Goal: Task Accomplishment & Management: Complete application form

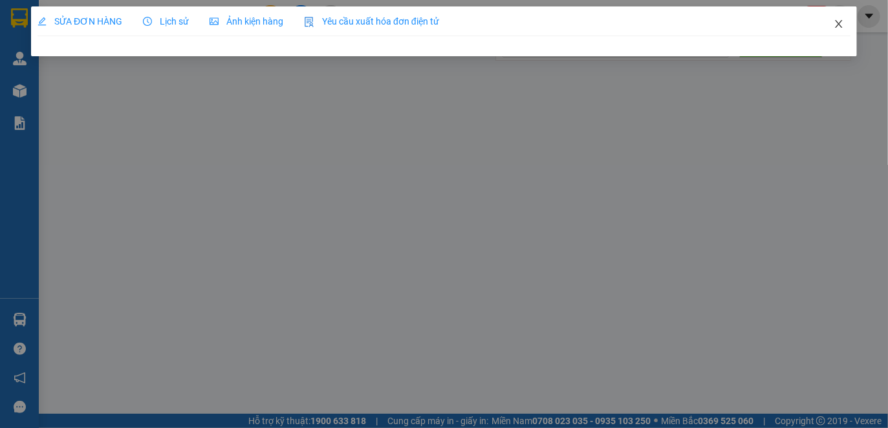
click at [841, 27] on icon "close" at bounding box center [838, 24] width 7 height 8
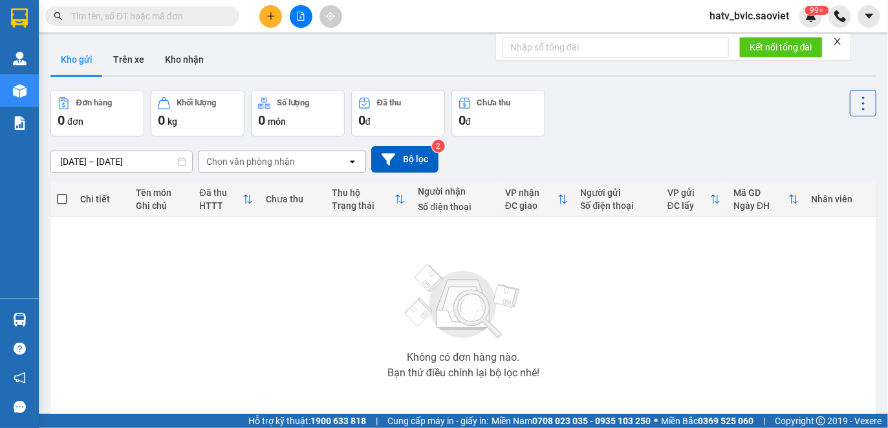
click at [129, 20] on input "text" at bounding box center [147, 16] width 153 height 14
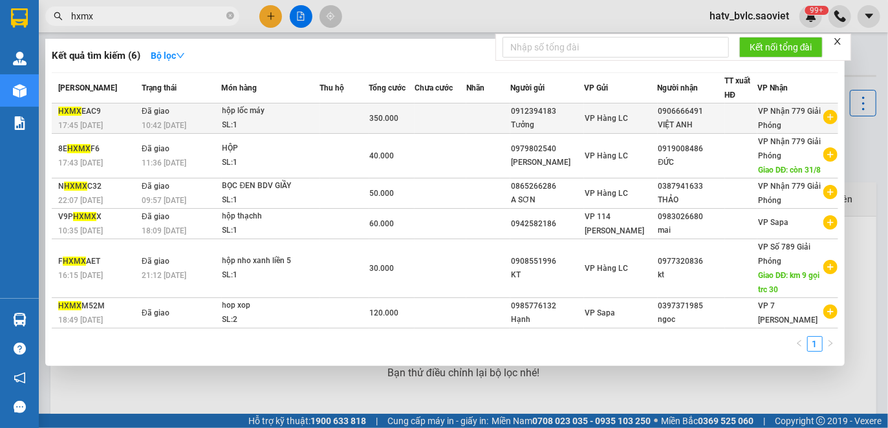
type input "hxmx"
click at [493, 111] on td at bounding box center [488, 118] width 44 height 30
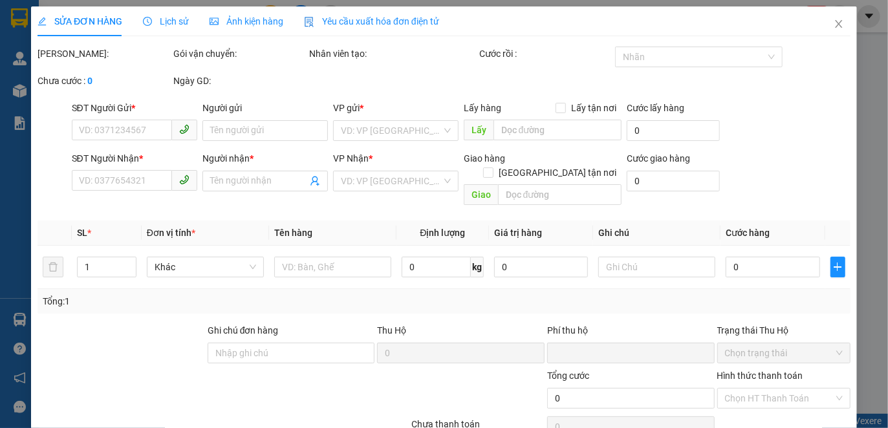
click at [361, 19] on span "Yêu cầu xuất hóa đơn điện tử" at bounding box center [371, 21] width 135 height 10
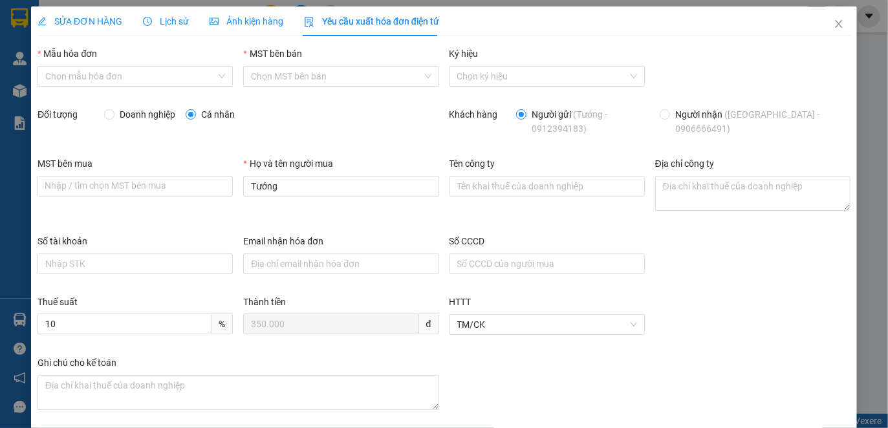
click at [147, 21] on icon "clock-circle" at bounding box center [147, 21] width 9 height 9
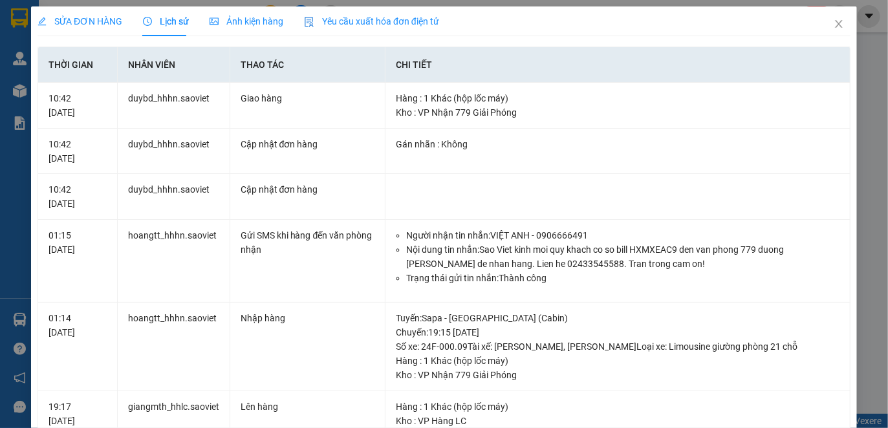
click at [402, 19] on span "Yêu cầu xuất hóa đơn điện tử" at bounding box center [371, 21] width 135 height 10
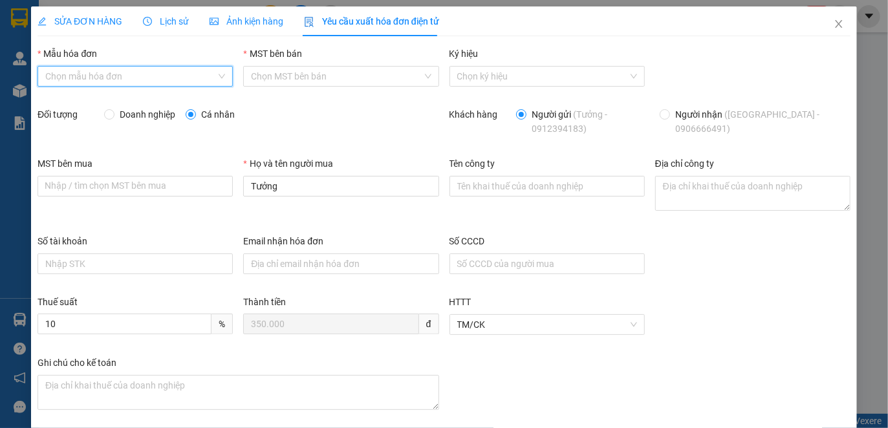
click at [179, 76] on input "Mẫu hóa đơn" at bounding box center [130, 76] width 171 height 19
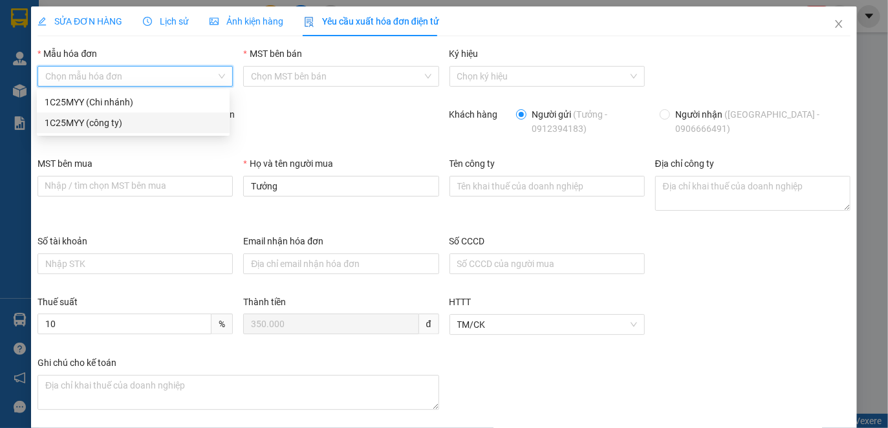
click at [122, 120] on div "1C25MYY (công ty)" at bounding box center [133, 123] width 177 height 14
type input "8"
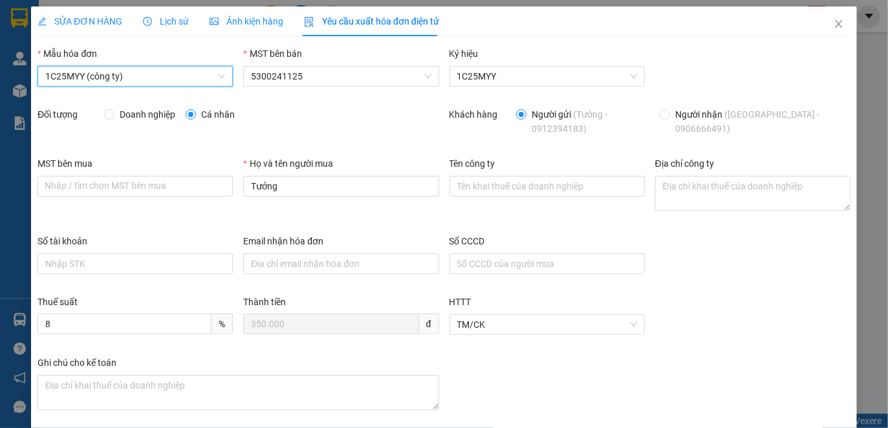
click at [127, 110] on span "Doanh nghiệp" at bounding box center [147, 114] width 66 height 14
click at [113, 110] on input "Doanh nghiệp" at bounding box center [108, 113] width 9 height 9
radio input "true"
radio input "false"
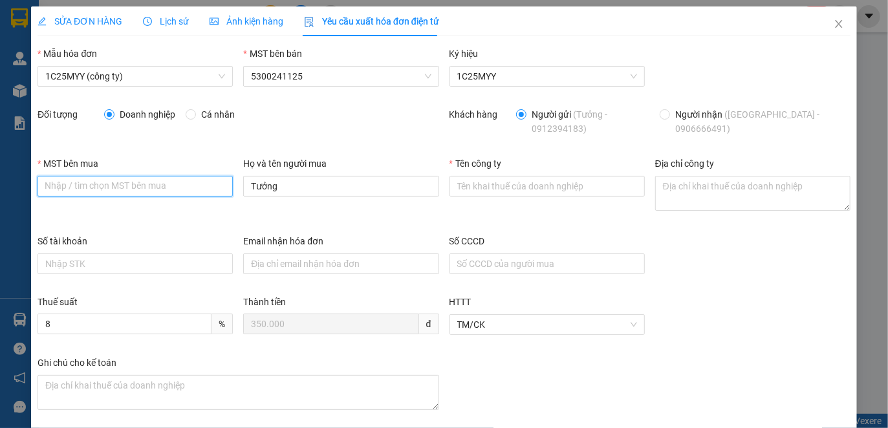
click at [171, 182] on input "MST bên mua" at bounding box center [135, 186] width 195 height 21
paste input "CÔNG TY TNHH PHỤ TÙNG Ô TÔ VINPARTS"
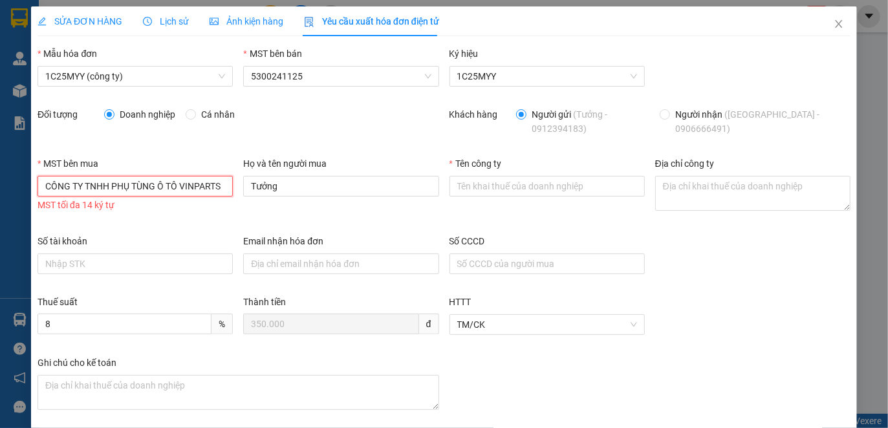
type input "CÔNG TY TNHH PHỤ TÙNG Ô TÔ VINPARTS"
click at [685, 194] on textarea "Địa chỉ công ty" at bounding box center [752, 193] width 195 height 35
paste textarea "Thôn Đông, Xã Nội Bài, Thành phố Hà Nội, Việt Nam"
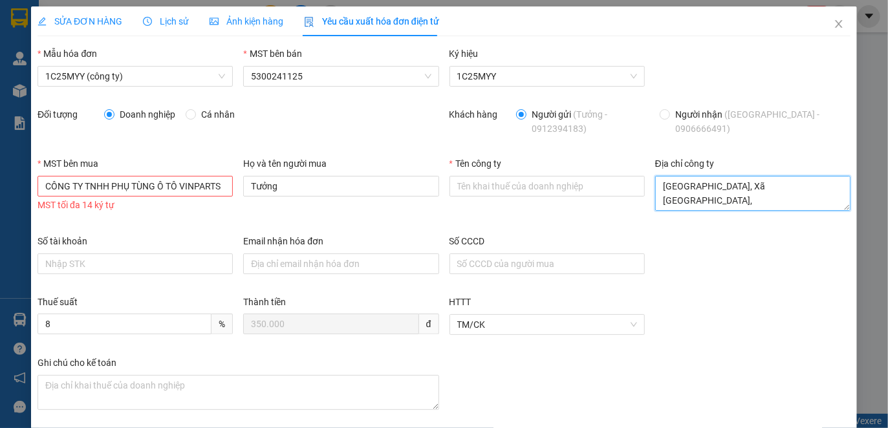
type textarea "Thôn Đông, Xã Nội Bài, Thành phố Hà Nội, Việt Nam"
drag, startPoint x: 42, startPoint y: 186, endPoint x: 306, endPoint y: 191, distance: 264.5
click at [306, 191] on div "MST bên mua CÔNG TY TNHH PHỤ TÙNG Ô TÔ VINPARTS CÔNG TY TNHH PHỤ TÙNG Ô TÔ VINP…" at bounding box center [443, 195] width 823 height 78
paste input "0108235007"
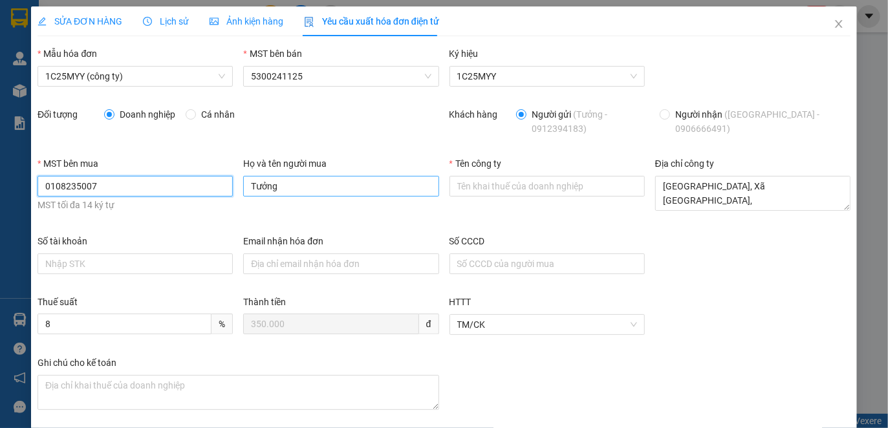
scroll to position [0, 0]
type input "0108235007"
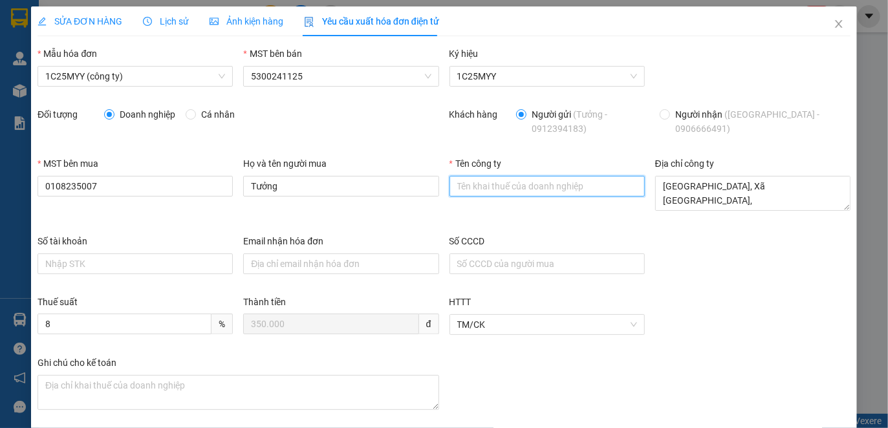
click at [502, 193] on input "Tên công ty" at bounding box center [546, 186] width 195 height 21
paste input "CÔNG TY TNHH PHỤ TÙNG Ô TÔ VINPARTS"
type input "CÔNG TY TNHH PHỤ TÙNG Ô TÔ VINPARTS"
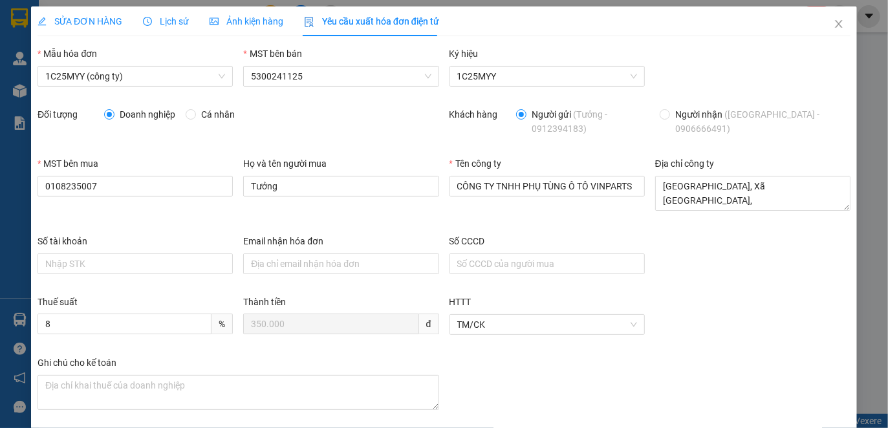
click at [696, 315] on div "Thuế suất 8 % Thành tiền 350.000 đ HTTT TM/CK" at bounding box center [443, 325] width 823 height 61
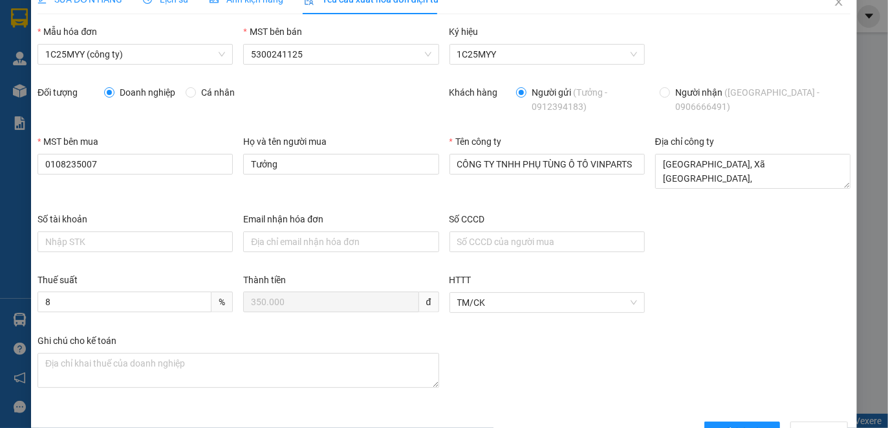
scroll to position [59, 0]
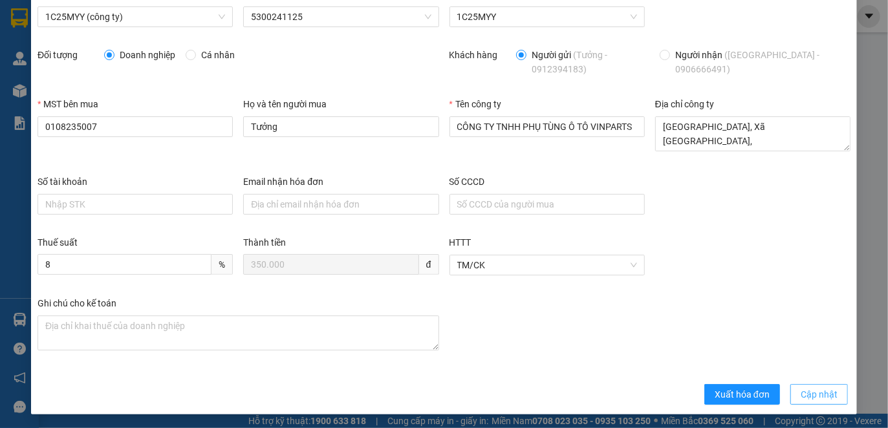
click at [807, 394] on span "Cập nhật" at bounding box center [818, 394] width 37 height 14
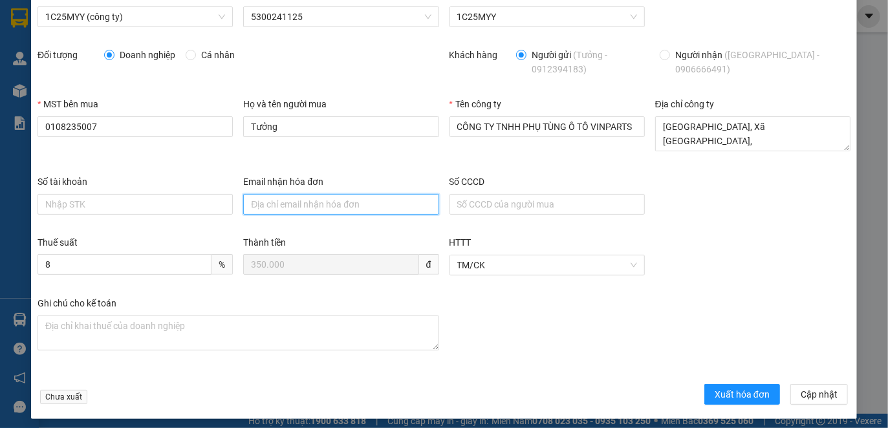
click at [342, 197] on input "Email nhận hóa đơn" at bounding box center [340, 204] width 195 height 21
paste input "levt1315@gmail.com"
type input "levt1315@gmail.com"
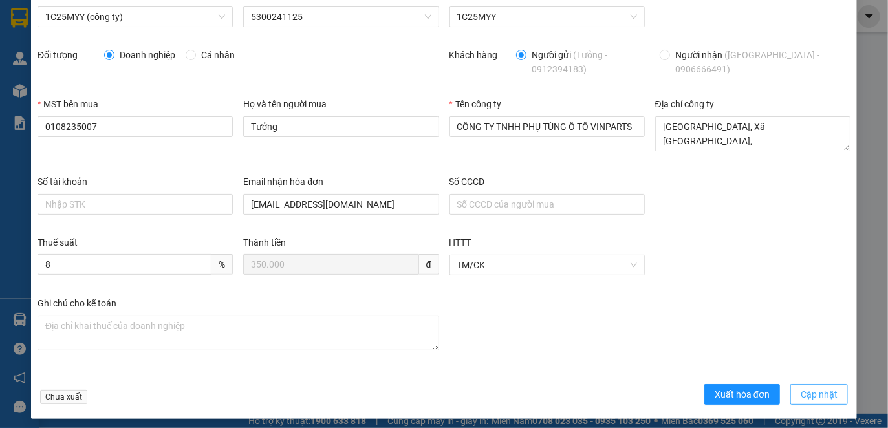
click at [800, 398] on span "Cập nhật" at bounding box center [818, 394] width 37 height 14
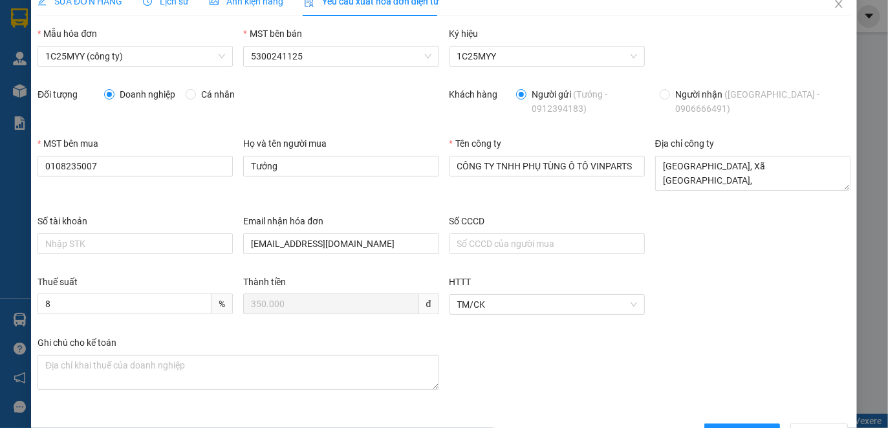
scroll to position [0, 0]
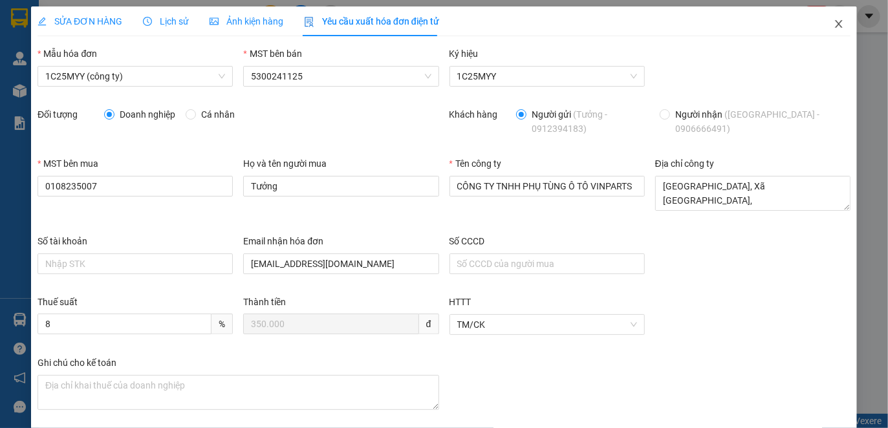
click at [833, 23] on icon "close" at bounding box center [838, 24] width 10 height 10
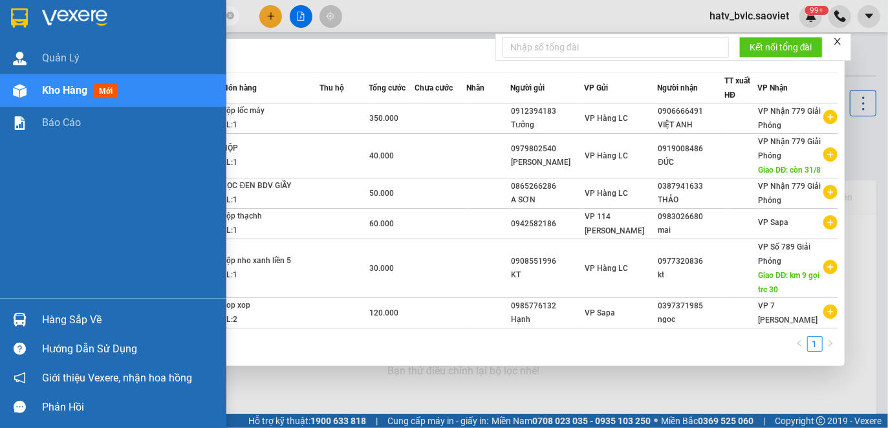
drag, startPoint x: 52, startPoint y: 23, endPoint x: 35, endPoint y: 23, distance: 16.8
click at [35, 23] on section "Kết quả tìm kiếm ( 6 ) Bộ lọc Mã ĐH Trạng thái Món hàng Thu hộ Tổng cước Chưa c…" at bounding box center [444, 214] width 888 height 428
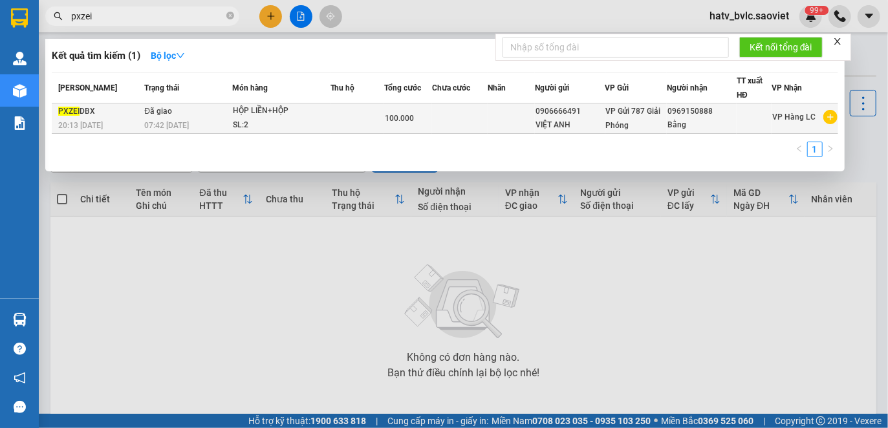
type input "pxzei"
click at [441, 127] on td at bounding box center [460, 118] width 56 height 30
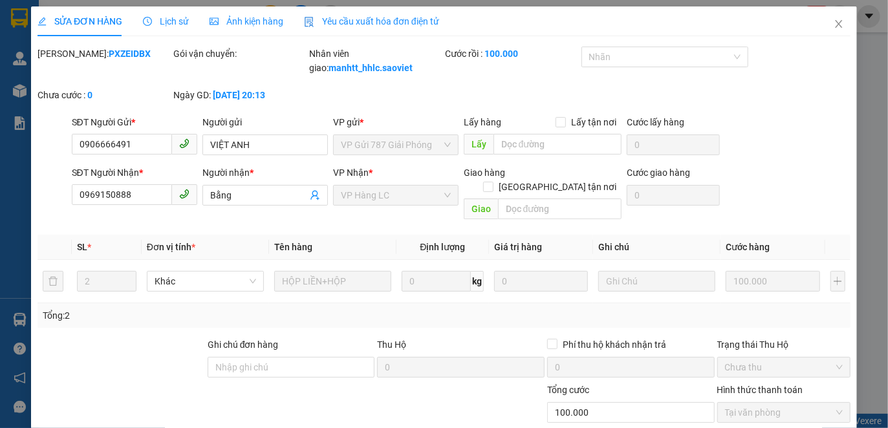
type input "0906666491"
type input "VIỆT ANH"
type input "0969150888"
type input "Bằng"
type input "0"
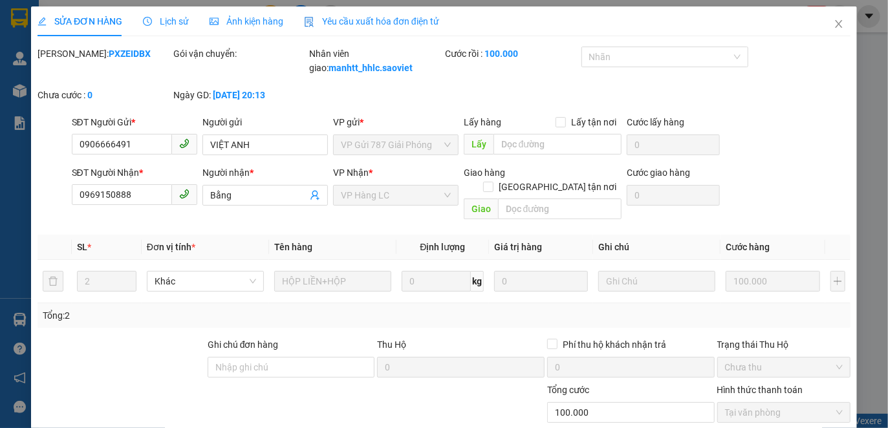
type input "100.000"
click at [376, 20] on span "Yêu cầu xuất hóa đơn điện tử" at bounding box center [371, 21] width 135 height 10
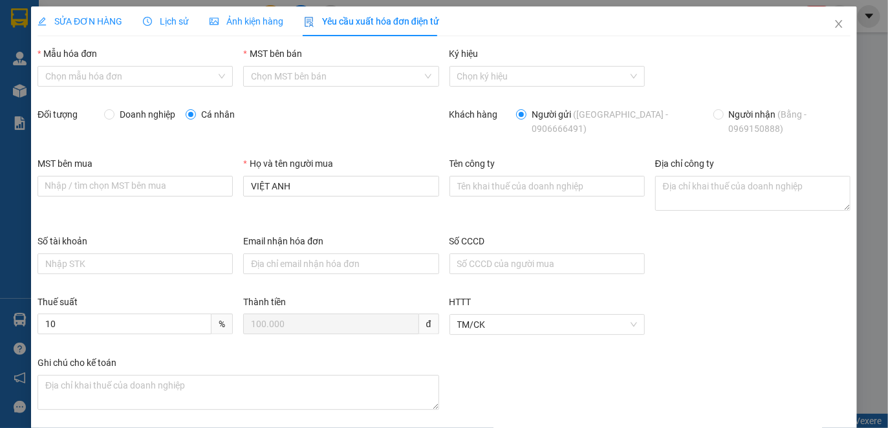
click at [179, 16] on span "Lịch sử" at bounding box center [166, 21] width 46 height 10
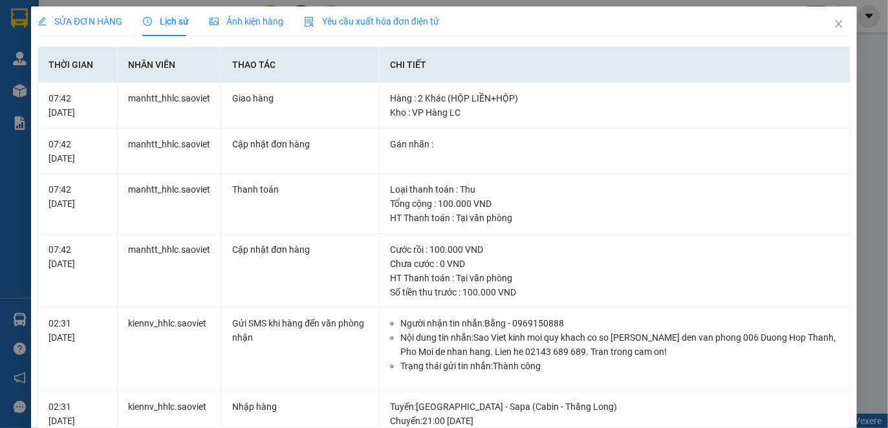
click at [402, 19] on span "Yêu cầu xuất hóa đơn điện tử" at bounding box center [371, 21] width 135 height 10
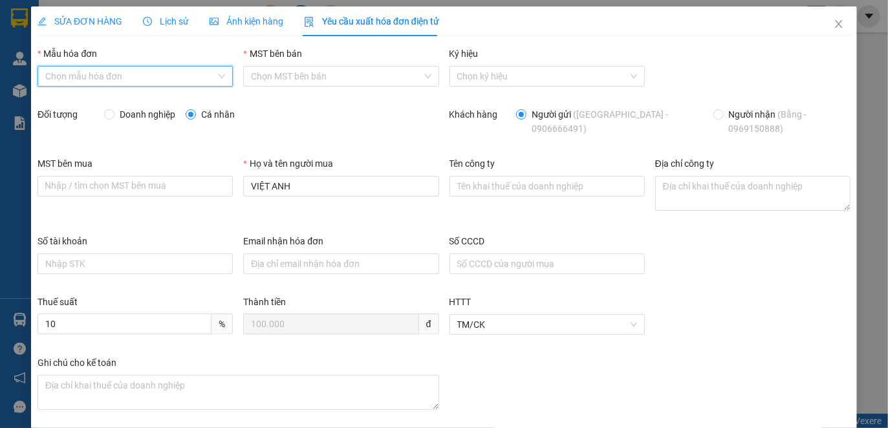
click at [92, 76] on input "Mẫu hóa đơn" at bounding box center [130, 76] width 171 height 19
drag, startPoint x: 111, startPoint y: 102, endPoint x: 244, endPoint y: 90, distance: 133.1
click at [112, 102] on div "1C25MYY (Chi nhánh)" at bounding box center [133, 102] width 177 height 14
type input "8"
click at [128, 112] on span "Doanh nghiệp" at bounding box center [147, 114] width 66 height 14
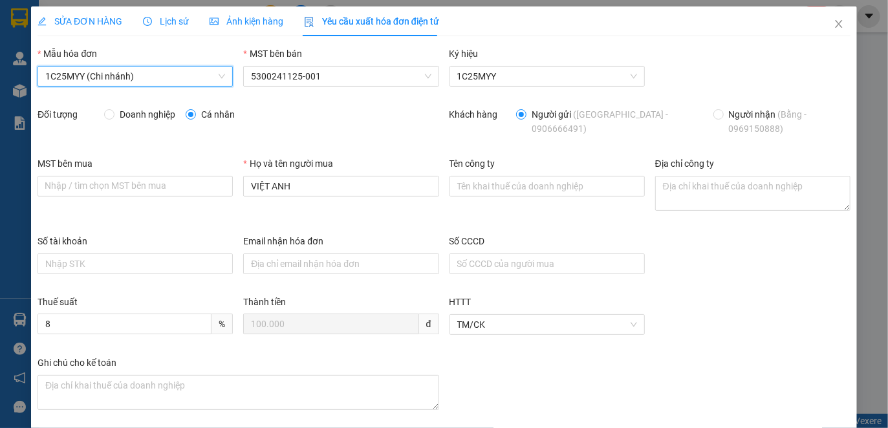
click at [113, 112] on input "Doanh nghiệp" at bounding box center [108, 113] width 9 height 9
radio input "true"
radio input "false"
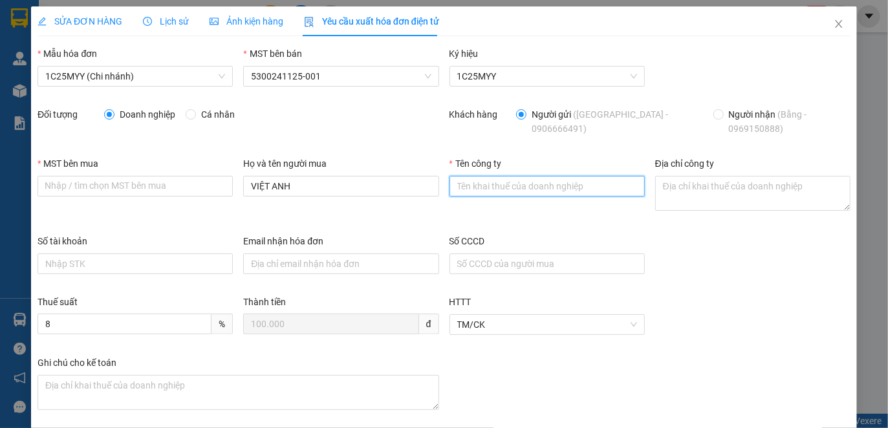
click at [498, 187] on input "Tên công ty" at bounding box center [546, 186] width 195 height 21
paste input "CÔNG TY TNHH PHỤ TÙNG Ô TÔ VINPARTS"
type input "CÔNG TY TNHH PHỤ TÙNG Ô TÔ VINPARTS"
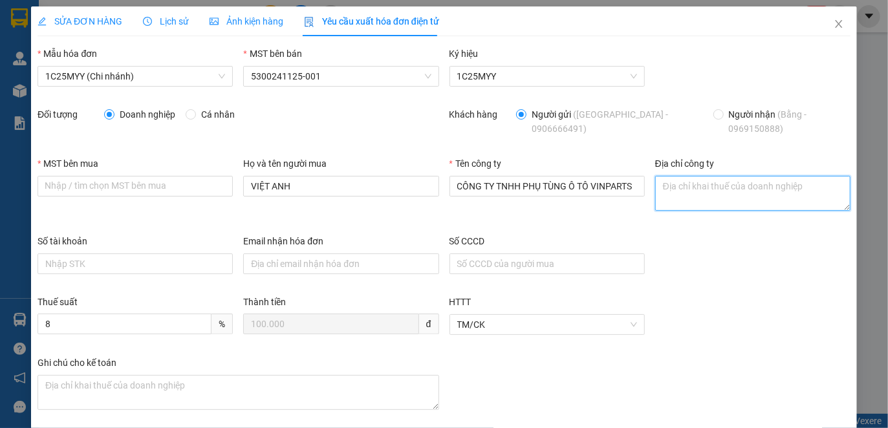
click at [689, 197] on textarea "Địa chỉ công ty" at bounding box center [752, 193] width 195 height 35
paste textarea "Thôn Đông, Xã Nội Bài, Thành phố Hà Nội, Việt Nam"
type textarea "Thôn Đông, Xã Nội Bài, Thành phố Hà Nội, Việt Nam"
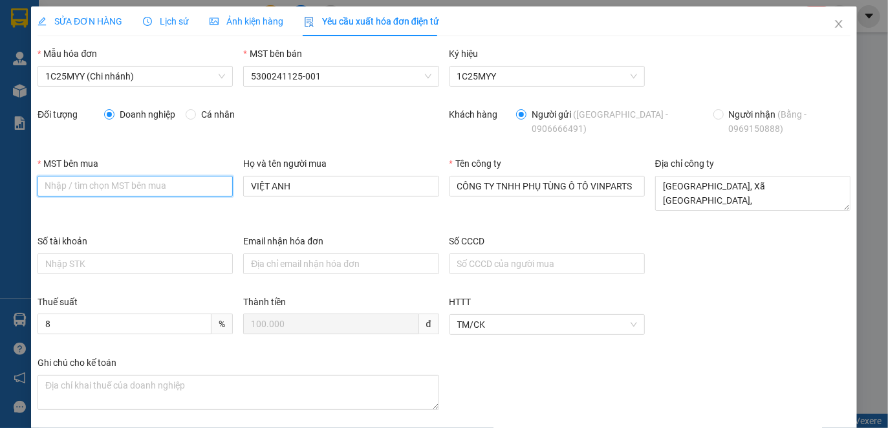
click at [185, 184] on input "MST bên mua" at bounding box center [135, 186] width 195 height 21
paste input "0108235007"
type input "0108235007"
drag, startPoint x: 323, startPoint y: 189, endPoint x: 208, endPoint y: 183, distance: 114.6
click at [208, 183] on div "MST bên mua 0108235007 0108235007 Họ và tên người mua VIỆT ANH Tên công ty CÔNG…" at bounding box center [443, 195] width 823 height 78
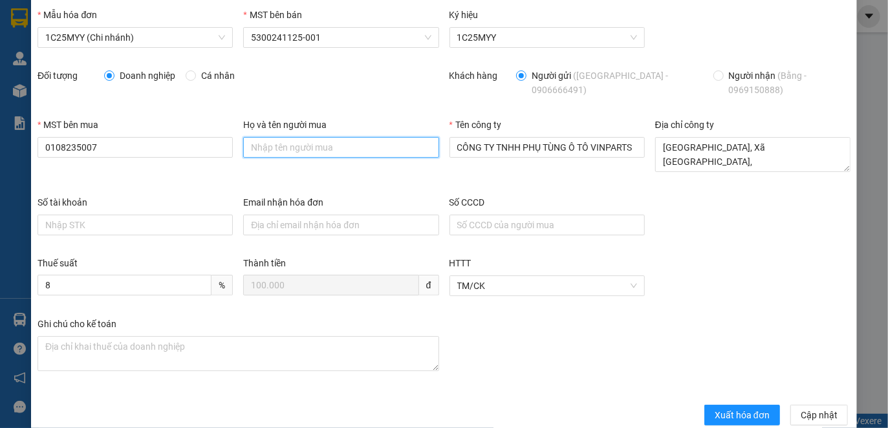
scroll to position [59, 0]
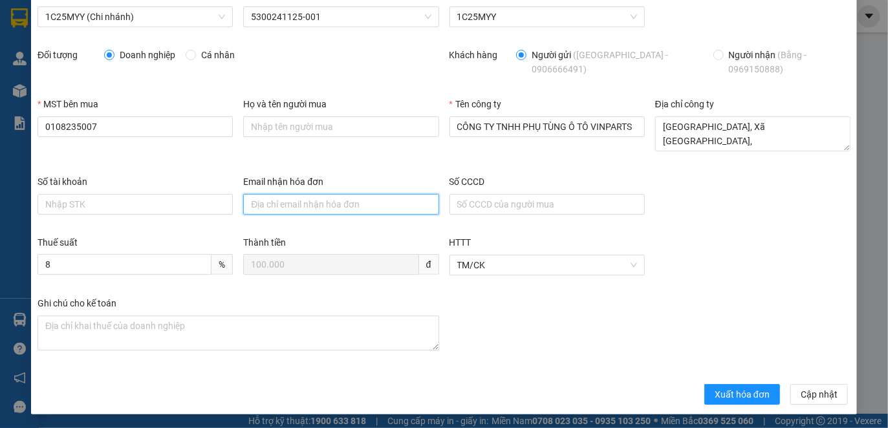
click at [296, 202] on input "Email nhận hóa đơn" at bounding box center [340, 204] width 195 height 21
paste input "levt1315@gmail.com"
type input "levt1315@gmail.com"
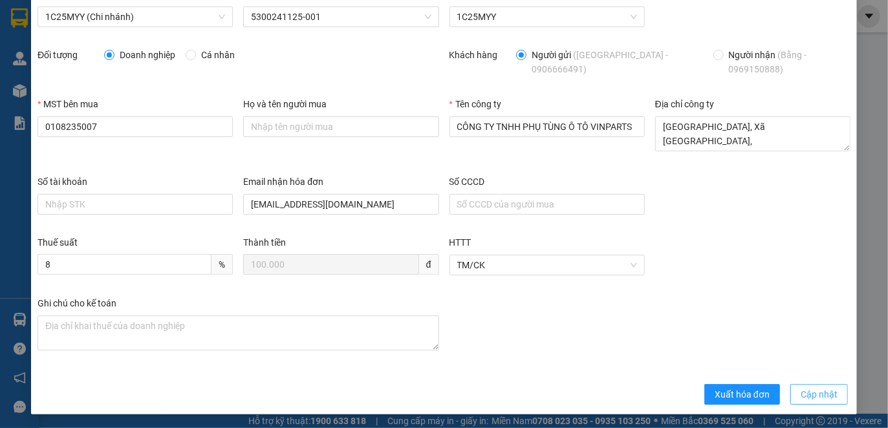
click at [818, 395] on span "Cập nhật" at bounding box center [818, 394] width 37 height 14
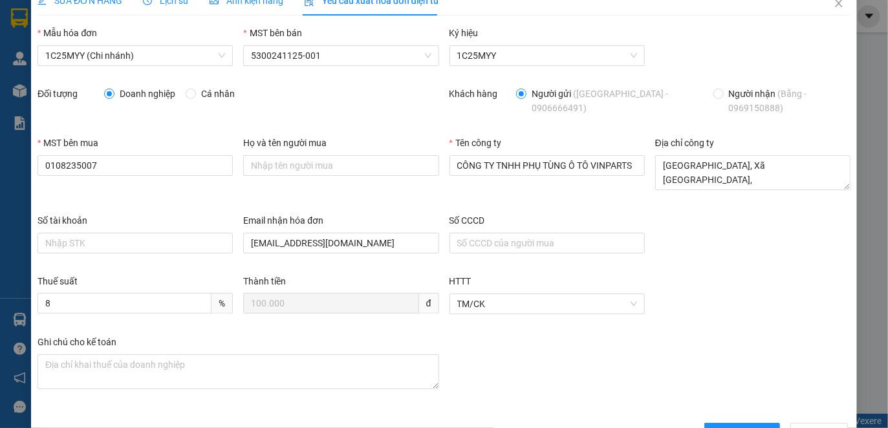
scroll to position [0, 0]
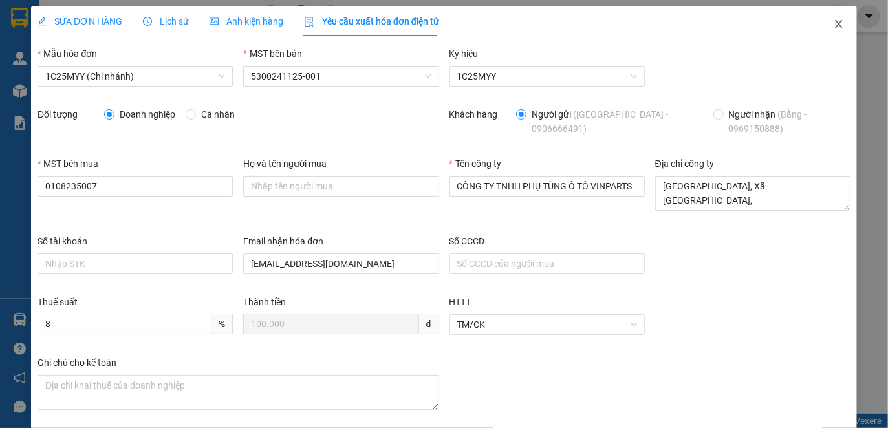
click at [833, 24] on icon "close" at bounding box center [838, 24] width 10 height 10
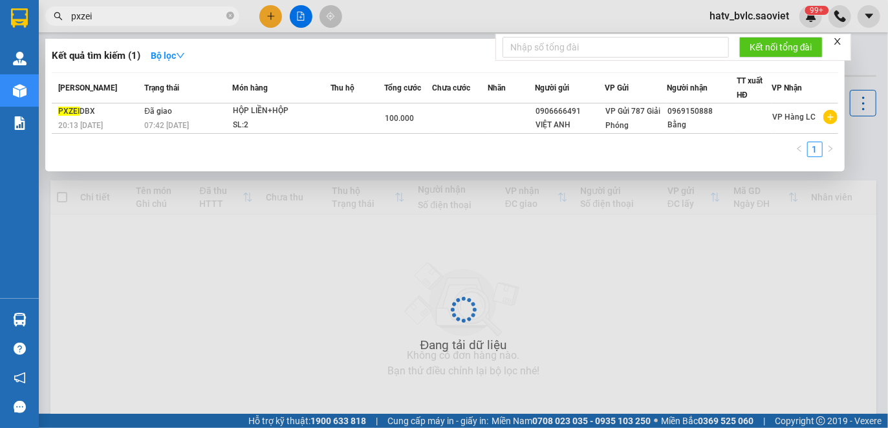
drag, startPoint x: 122, startPoint y: 13, endPoint x: 59, endPoint y: 13, distance: 62.7
click at [61, 13] on div "pxzei" at bounding box center [126, 15] width 252 height 19
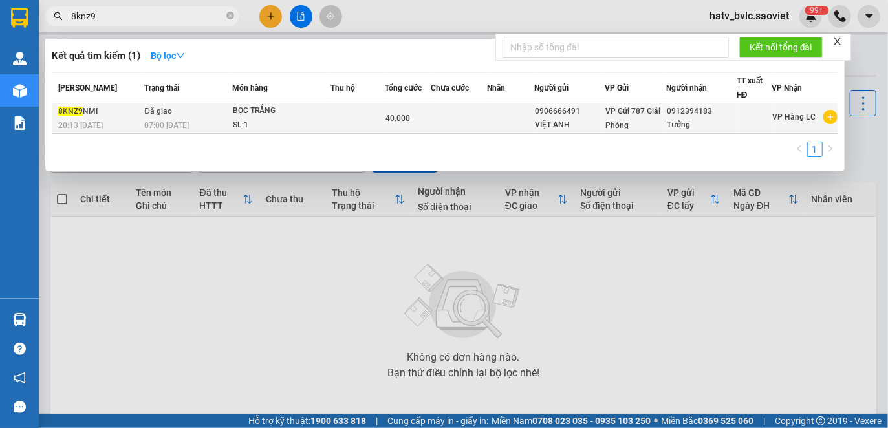
type input "8knz9"
click at [425, 129] on td "40.000" at bounding box center [408, 118] width 46 height 30
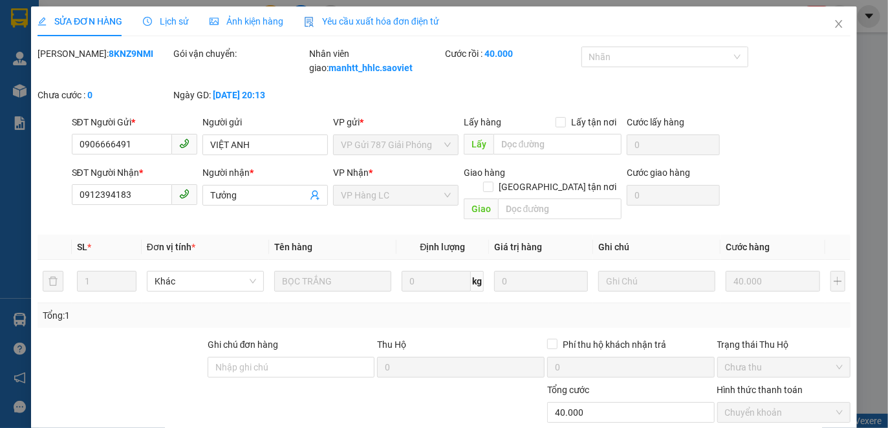
type input "0906666491"
type input "VIỆT ANH"
type input "0912394183"
type input "Tưởng"
type input "0"
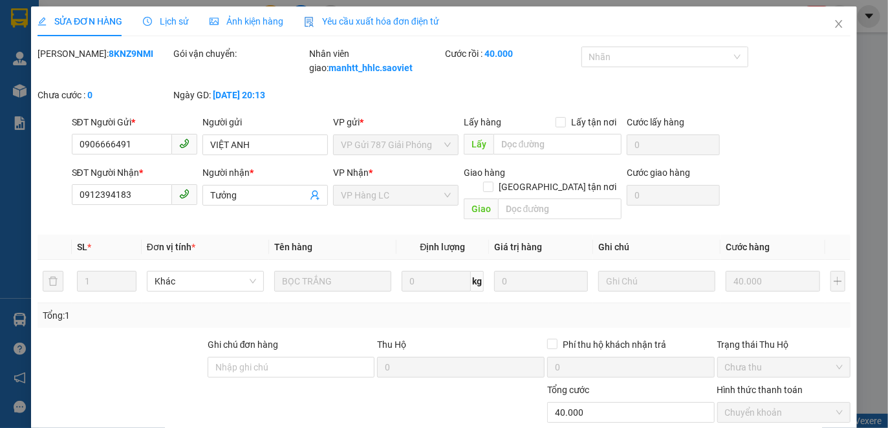
type input "40.000"
click at [328, 19] on span "Yêu cầu xuất hóa đơn điện tử" at bounding box center [371, 21] width 135 height 10
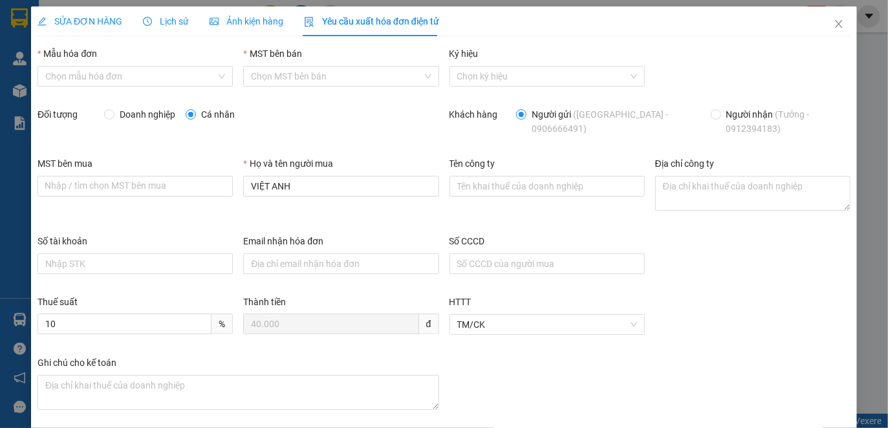
click at [171, 20] on span "Lịch sử" at bounding box center [166, 21] width 46 height 10
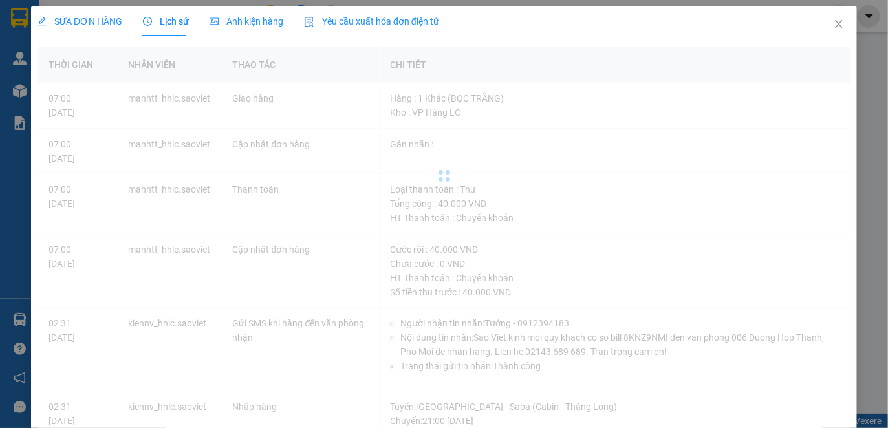
click at [164, 25] on span "Lịch sử" at bounding box center [166, 21] width 46 height 10
click at [365, 17] on span "Yêu cầu xuất hóa đơn điện tử" at bounding box center [371, 21] width 135 height 10
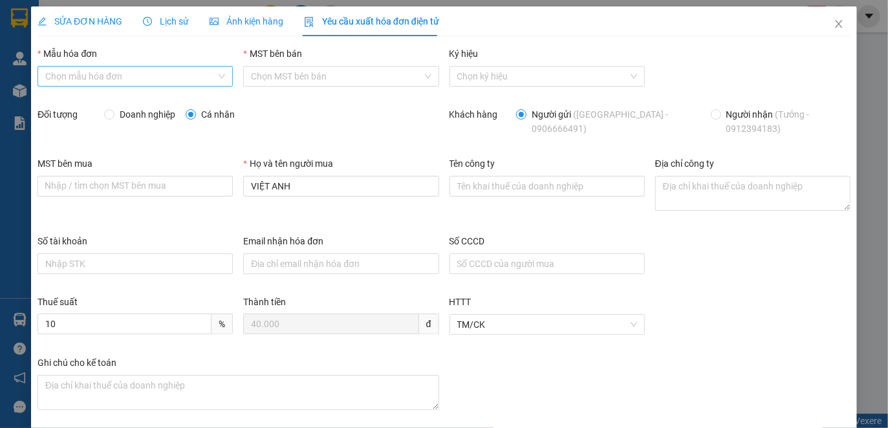
click at [140, 70] on input "Mẫu hóa đơn" at bounding box center [130, 76] width 171 height 19
drag, startPoint x: 136, startPoint y: 102, endPoint x: 221, endPoint y: 114, distance: 86.2
click at [136, 102] on div "1C25MYY (Chi nhánh)" at bounding box center [133, 102] width 177 height 14
type input "8"
click at [156, 114] on span "Doanh nghiệp" at bounding box center [147, 114] width 66 height 14
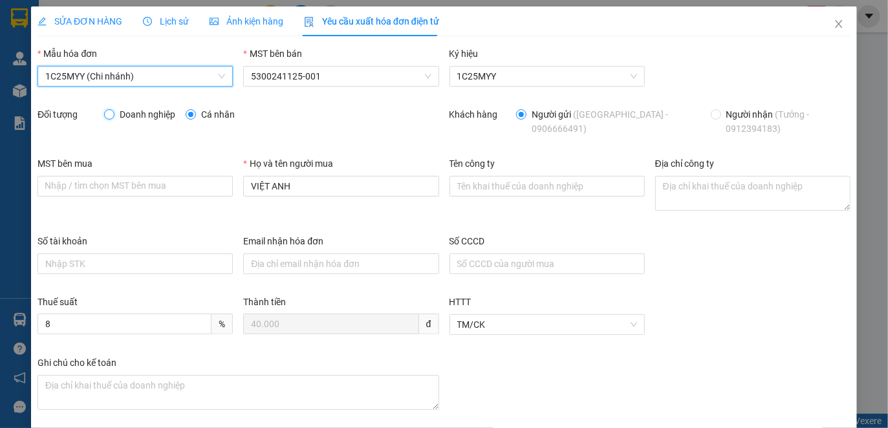
click at [113, 114] on input "Doanh nghiệp" at bounding box center [108, 113] width 9 height 9
radio input "true"
radio input "false"
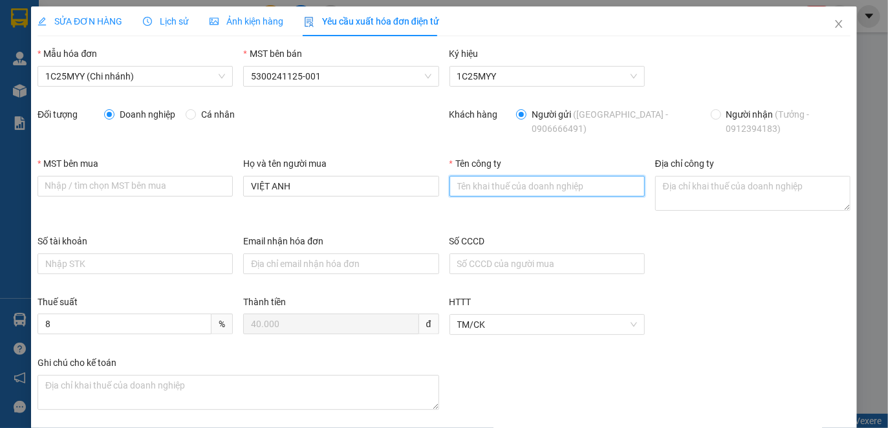
drag, startPoint x: 533, startPoint y: 186, endPoint x: 539, endPoint y: 190, distance: 7.0
click at [533, 186] on input "Tên công ty" at bounding box center [546, 186] width 195 height 21
paste input "CÔNG TY TNHH PHỤ TÙNG Ô TÔ VINPARTS"
type input "CÔNG TY TNHH PHỤ TÙNG Ô TÔ VINPARTS"
paste input "CÔNG TY TNHH PHỤ TÙNG Ô TÔ VINPARTS"
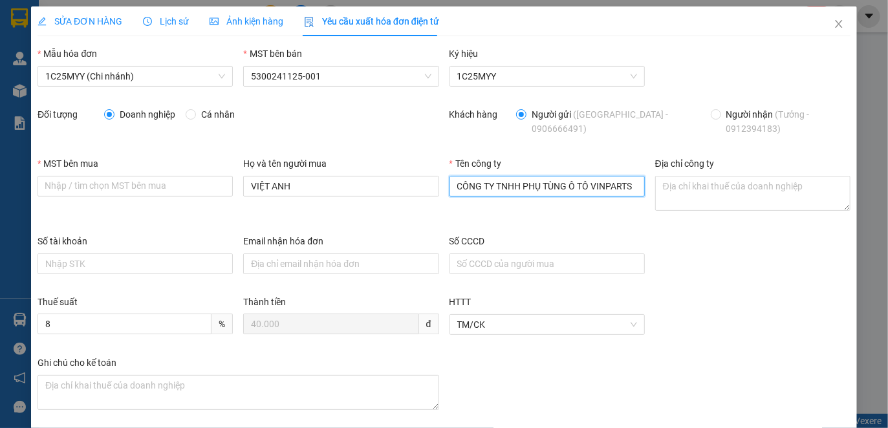
type input "CÔNG TY TNHH PHỤ TÙNG Ô TÔ VINPARTS"
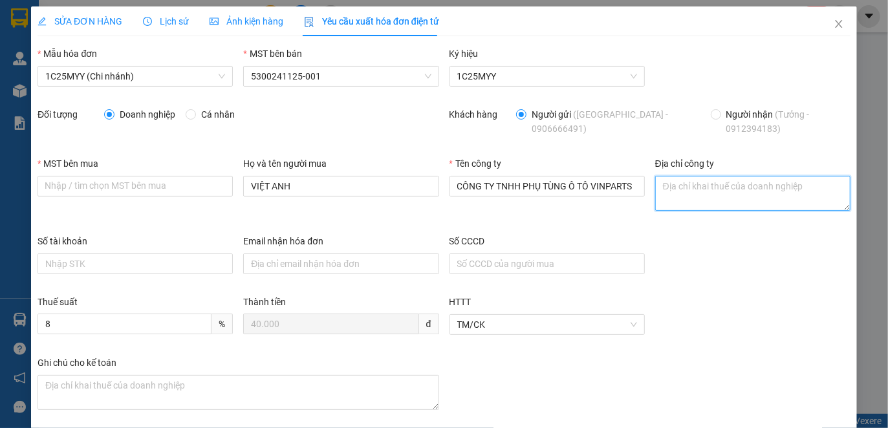
click at [716, 189] on textarea "Địa chỉ công ty" at bounding box center [752, 193] width 195 height 35
paste textarea "Thôn Đông, Xã Nội Bài, Thành phố Hà Nội, Việt Nam"
type textarea "Thôn Đông, Xã Nội Bài, Thành phố Hà Nội, Việt Nam"
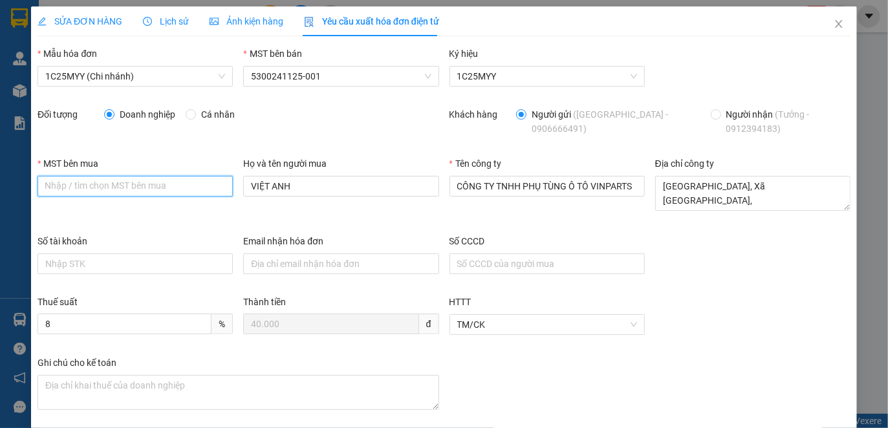
click at [168, 191] on input "MST bên mua" at bounding box center [135, 186] width 195 height 21
paste input "0108235007"
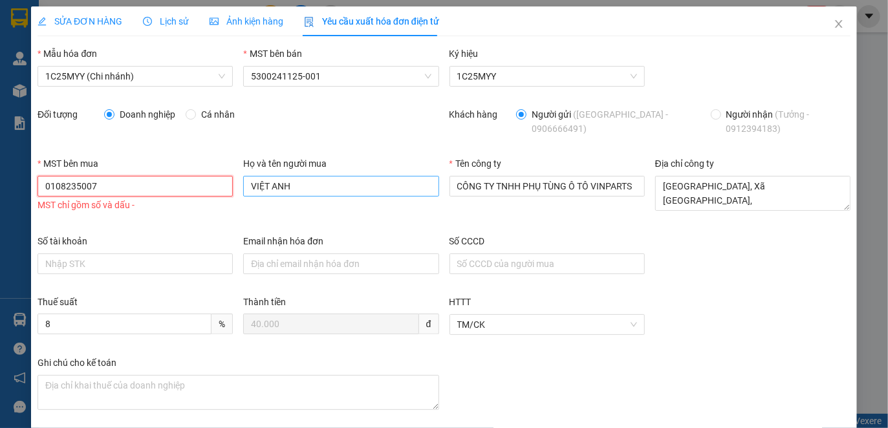
type input "0108235007"
drag, startPoint x: 302, startPoint y: 188, endPoint x: 229, endPoint y: 184, distance: 73.2
click at [229, 184] on div "MST bên mua 0108235007 0108235007 MST chỉ gồm số và dấu - Họ và tên người mua V…" at bounding box center [443, 195] width 823 height 78
click at [66, 182] on input "0108235007" at bounding box center [135, 186] width 195 height 21
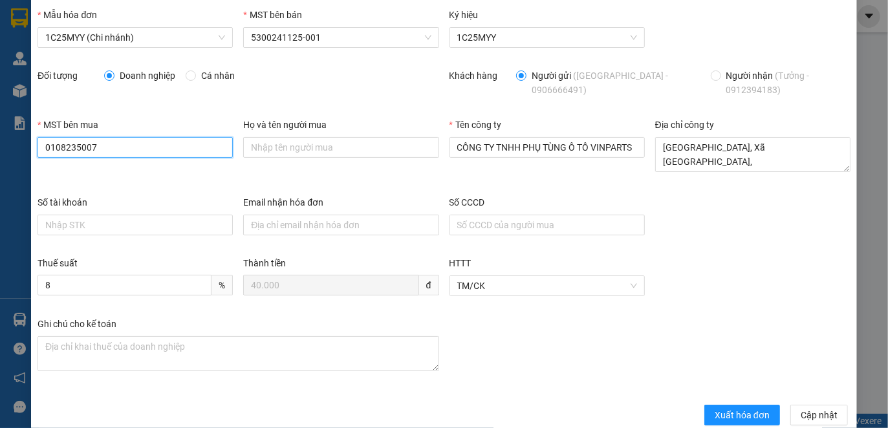
scroll to position [59, 0]
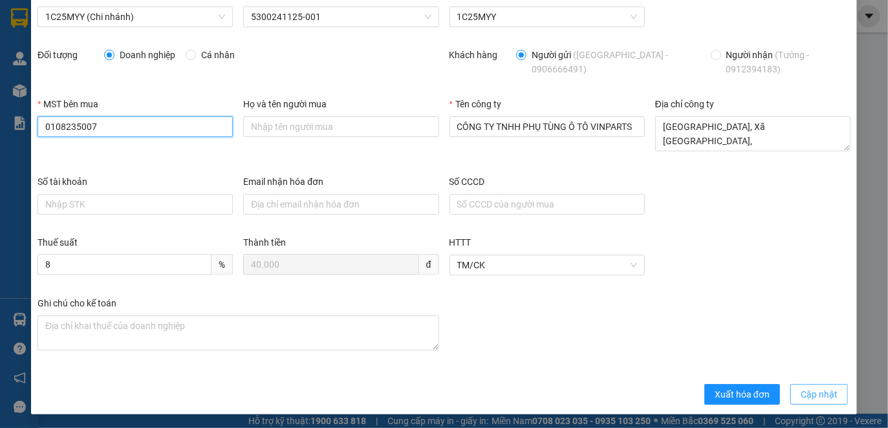
type input "0108235007"
click at [800, 389] on span "Cập nhật" at bounding box center [818, 394] width 37 height 14
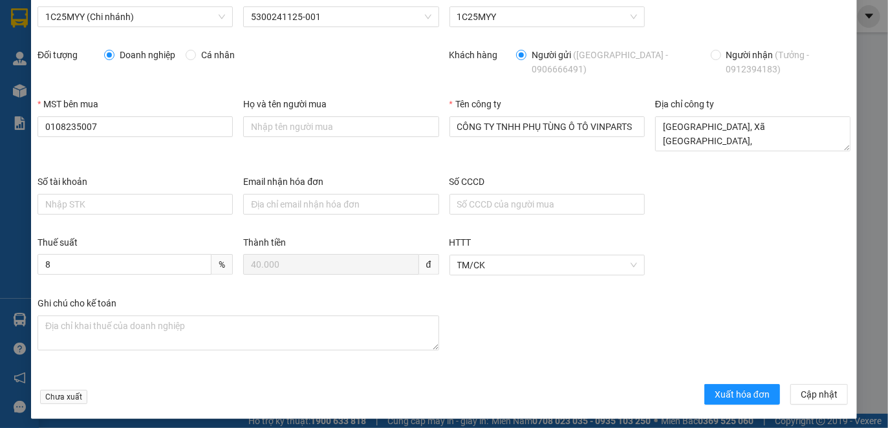
scroll to position [0, 0]
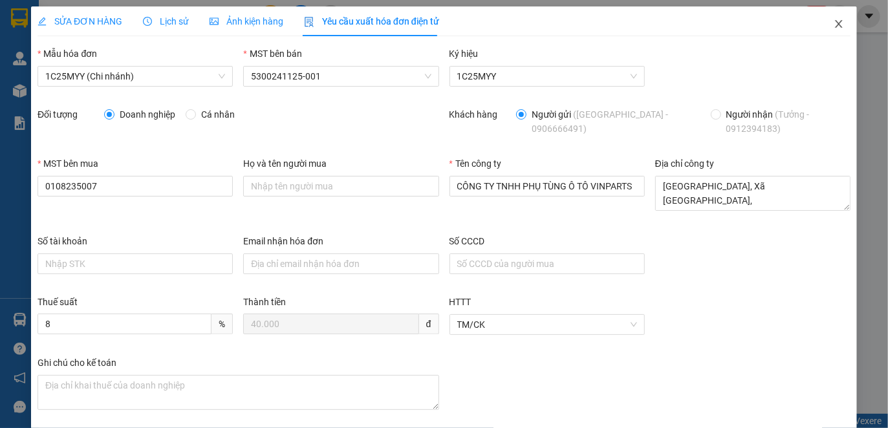
click at [831, 18] on span "Close" at bounding box center [839, 24] width 36 height 36
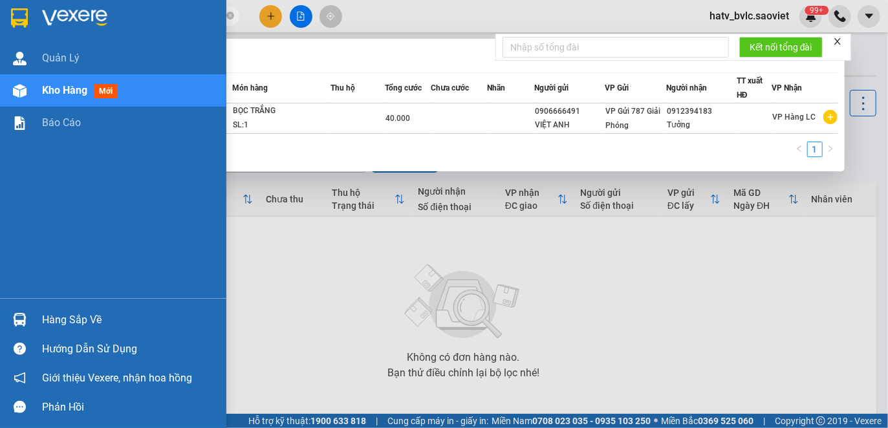
drag, startPoint x: 127, startPoint y: 17, endPoint x: 0, endPoint y: 14, distance: 127.4
click at [0, 14] on section "Kết quả tìm kiếm ( 1 ) Bộ lọc Mã ĐH Trạng thái Món hàng Thu hộ Tổng cước Chưa c…" at bounding box center [444, 214] width 888 height 428
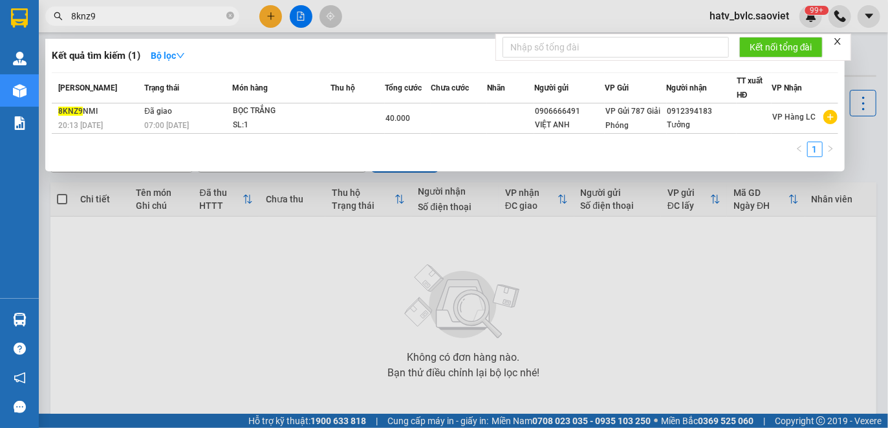
paste input "0906666491"
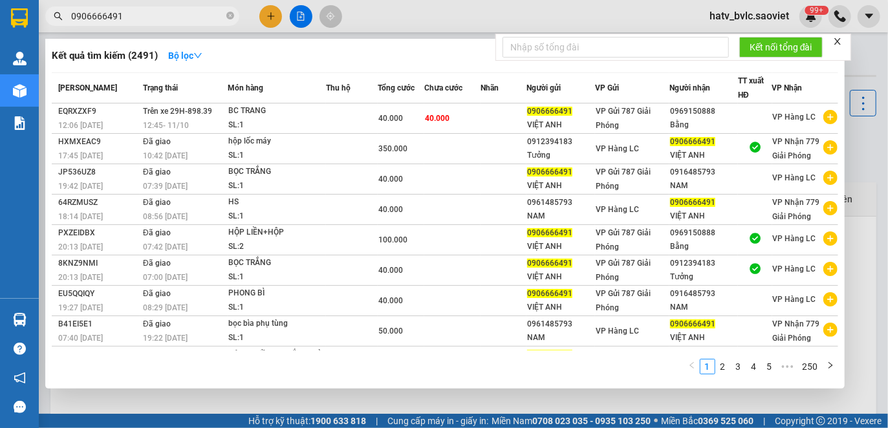
type input "0906666491"
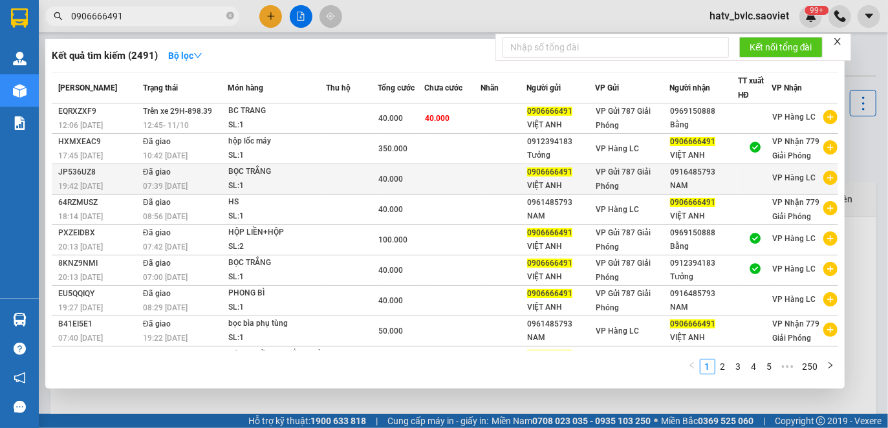
click at [465, 181] on td at bounding box center [452, 179] width 56 height 30
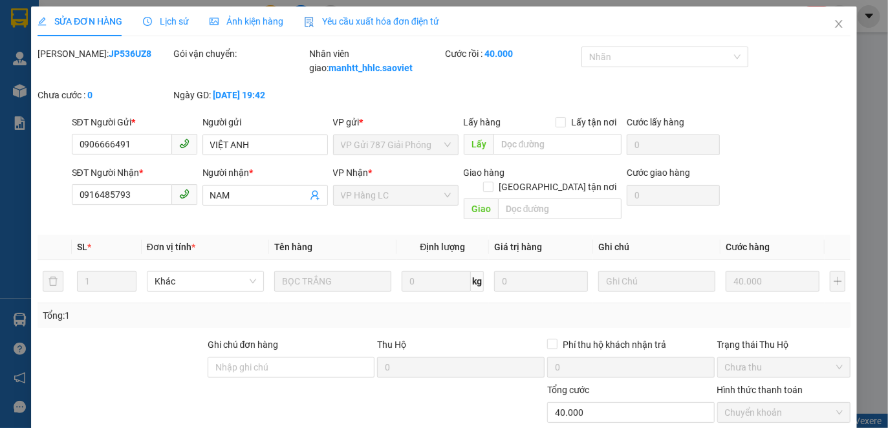
type input "0906666491"
type input "VIỆT ANH"
type input "0916485793"
type input "NAM"
type input "0"
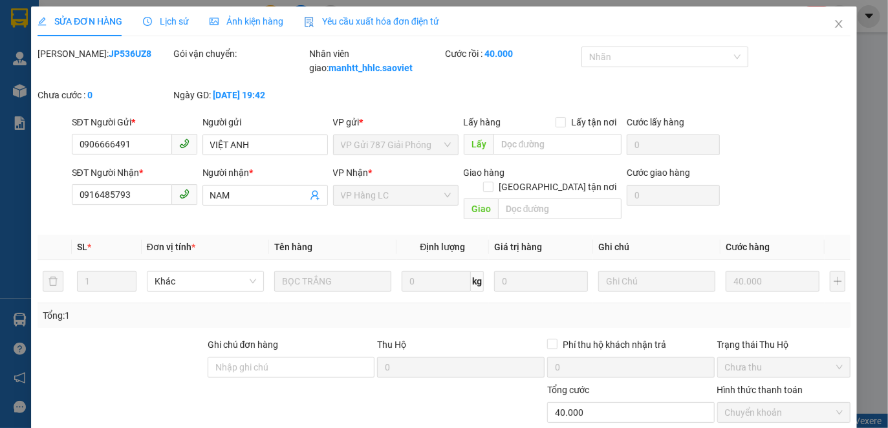
type input "40.000"
click at [380, 20] on span "Yêu cầu xuất hóa đơn điện tử" at bounding box center [371, 21] width 135 height 10
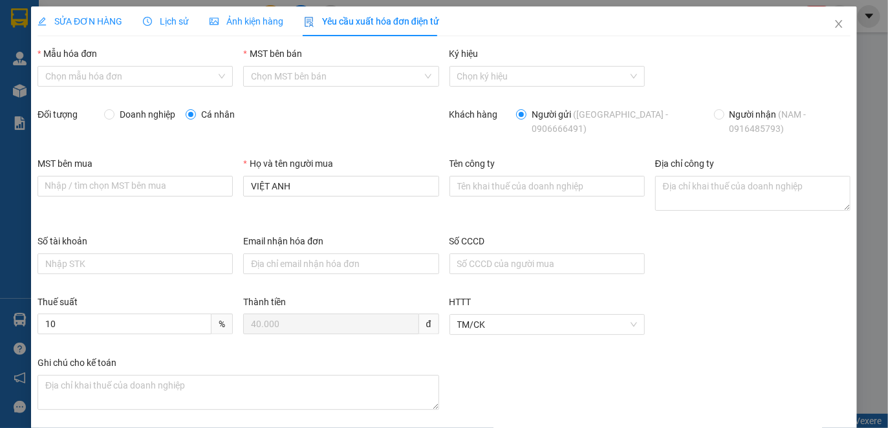
click at [174, 23] on span "Lịch sử" at bounding box center [166, 21] width 46 height 10
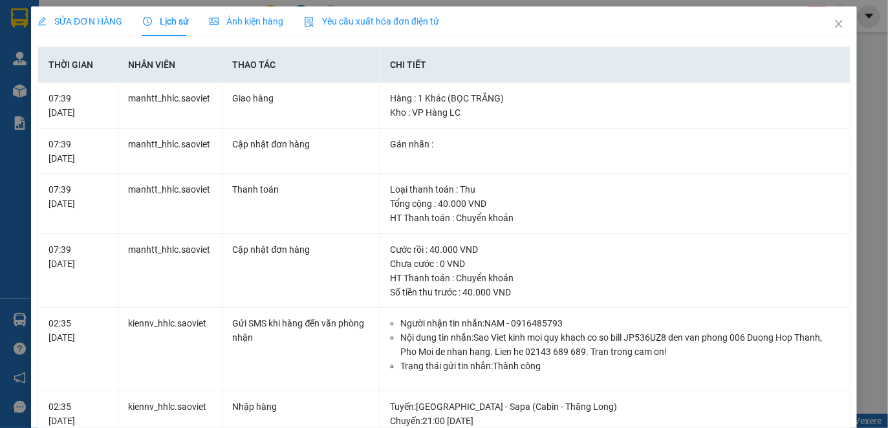
click at [347, 14] on div "Yêu cầu xuất hóa đơn điện tử" at bounding box center [371, 21] width 135 height 14
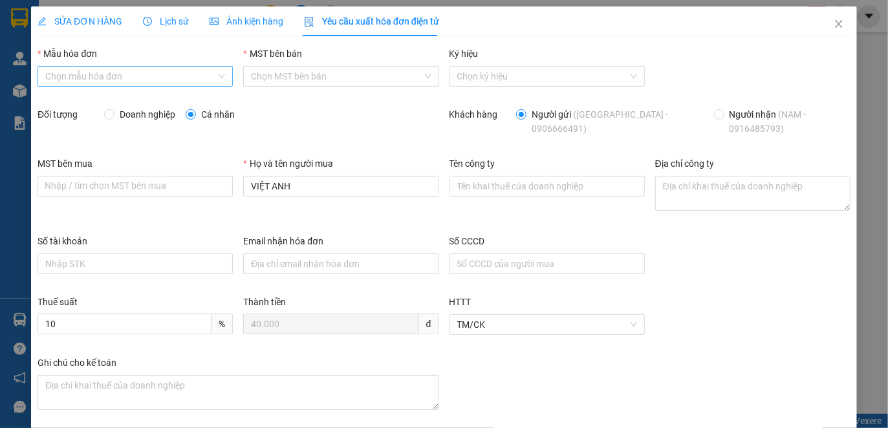
click at [94, 71] on input "Mẫu hóa đơn" at bounding box center [130, 76] width 171 height 19
click at [103, 98] on div "1C25MYY (Chi nhánh)" at bounding box center [133, 102] width 177 height 14
type input "8"
click at [120, 113] on span "Doanh nghiệp" at bounding box center [147, 114] width 66 height 14
click at [113, 113] on input "Doanh nghiệp" at bounding box center [108, 113] width 9 height 9
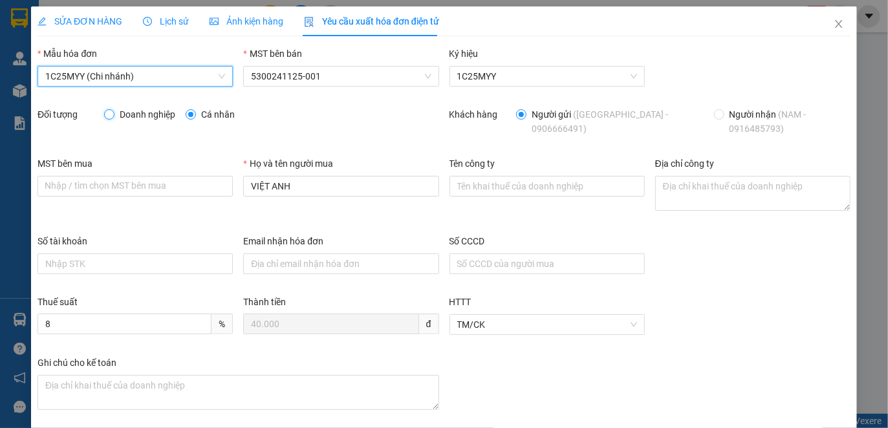
radio input "true"
radio input "false"
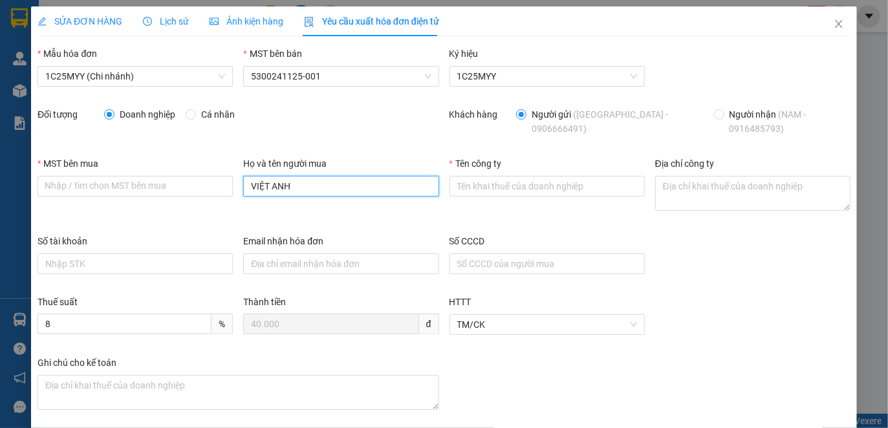
drag, startPoint x: 330, startPoint y: 187, endPoint x: 232, endPoint y: 187, distance: 98.3
click at [232, 187] on div "MST bên mua Nhập / tìm chọn MST bên mua Họ và tên người mua VIỆT ANH Tên công t…" at bounding box center [443, 195] width 823 height 78
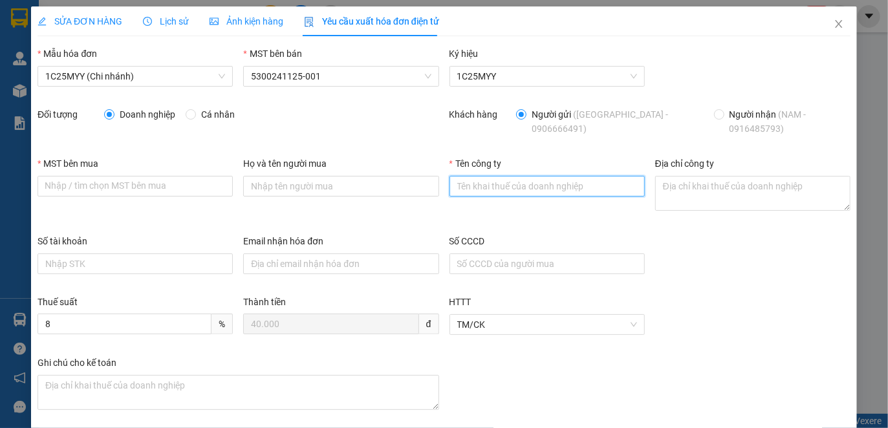
click at [493, 193] on input "Tên công ty" at bounding box center [546, 186] width 195 height 21
paste input "CÔNG TY TNHH PHỤ TÙNG Ô TÔ VINPARTS"
type input "CÔNG TY TNHH PHỤ TÙNG Ô TÔ VINPARTS"
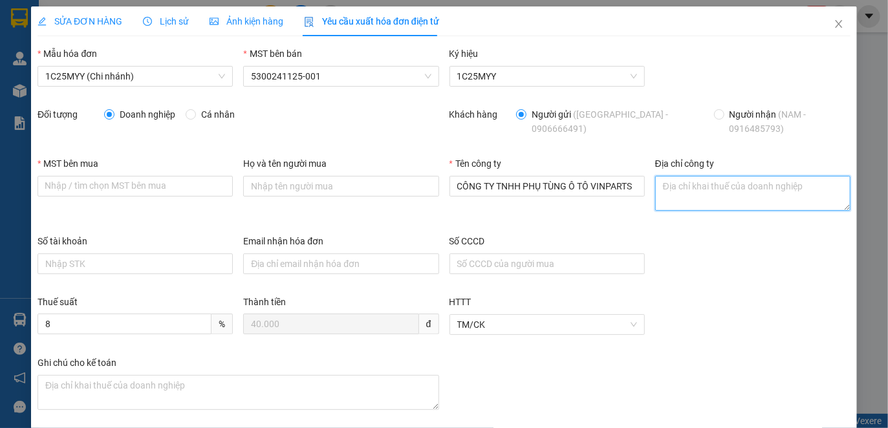
click at [696, 195] on textarea "Địa chỉ công ty" at bounding box center [752, 193] width 195 height 35
paste textarea "Thôn Đông, Xã Nội Bài, Thành phố Hà Nội, Việt Nam"
type textarea "Thôn Đông, Xã Nội Bài, Thành phố Hà Nội, Việt Nam"
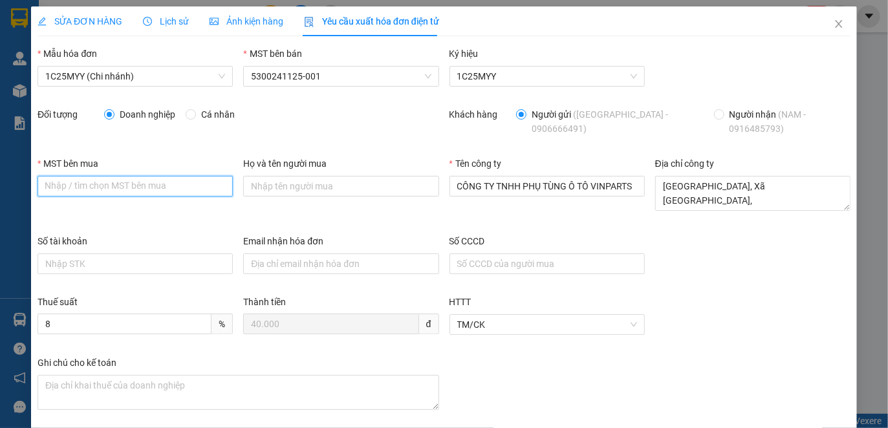
click at [147, 186] on input "MST bên mua" at bounding box center [135, 186] width 195 height 21
paste input "0108235007"
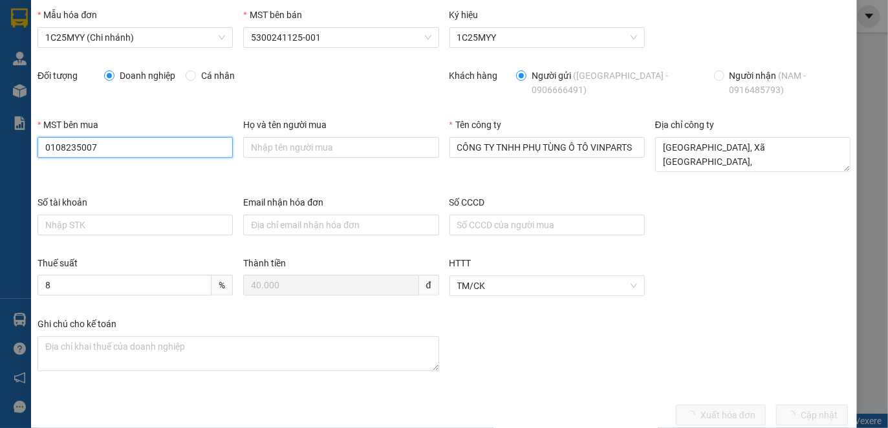
scroll to position [59, 0]
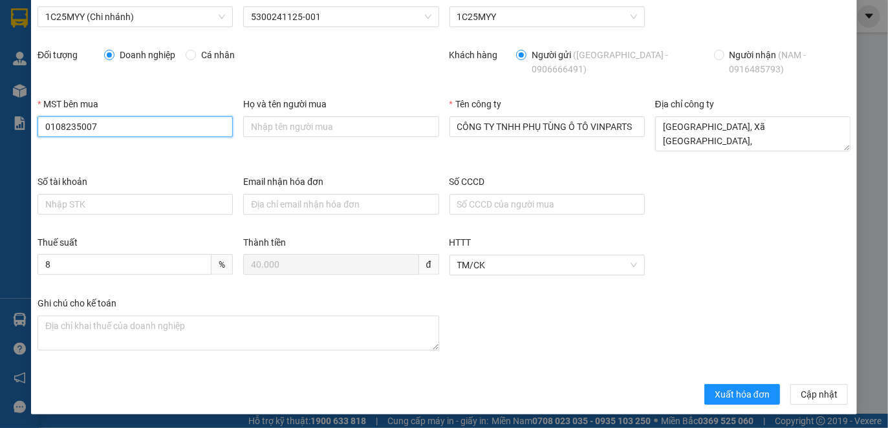
type input "0108235007"
click at [559, 349] on div "Ghi chú cho kế toán" at bounding box center [443, 335] width 823 height 78
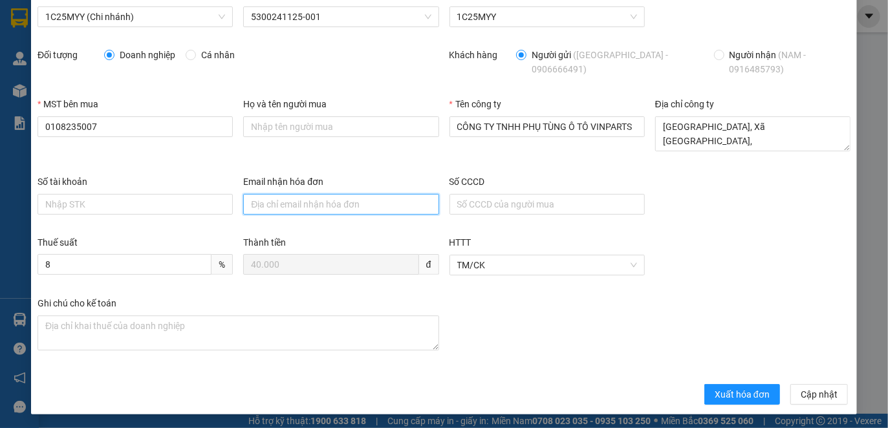
drag, startPoint x: 386, startPoint y: 208, endPoint x: 478, endPoint y: 225, distance: 94.1
click at [386, 208] on input "Email nhận hóa đơn" at bounding box center [340, 204] width 195 height 21
paste input "levt1315@gmail.com"
type input "levt1315@gmail.com"
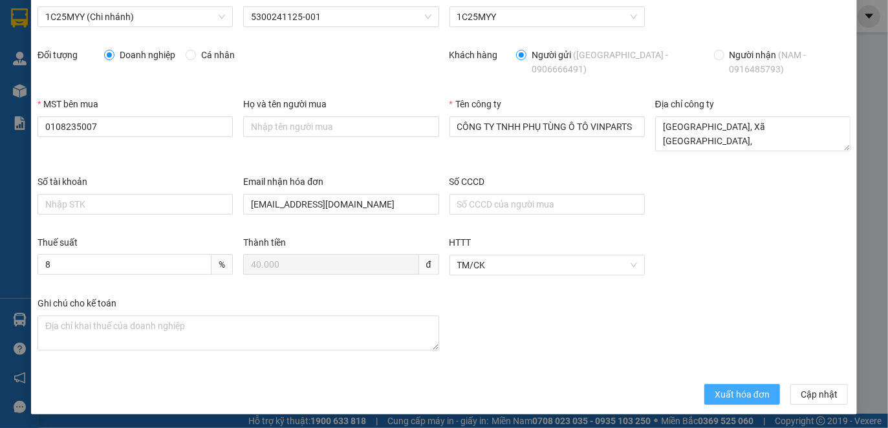
click at [729, 389] on span "Xuất hóa đơn" at bounding box center [741, 394] width 55 height 14
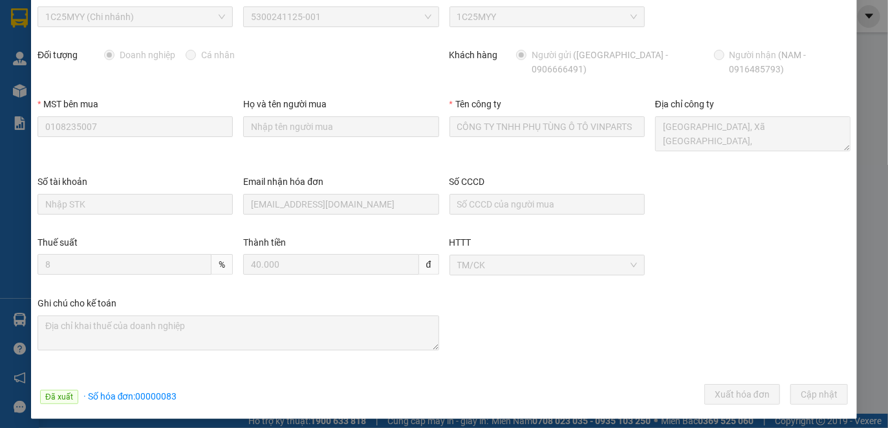
scroll to position [0, 0]
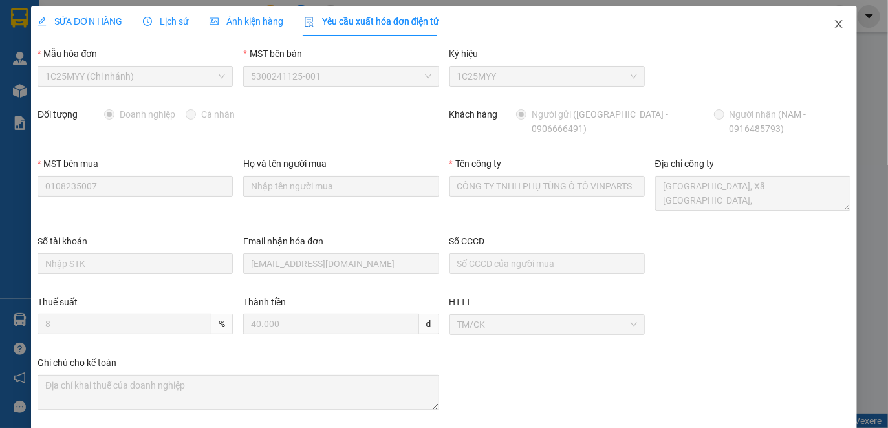
click at [833, 21] on icon "close" at bounding box center [838, 24] width 10 height 10
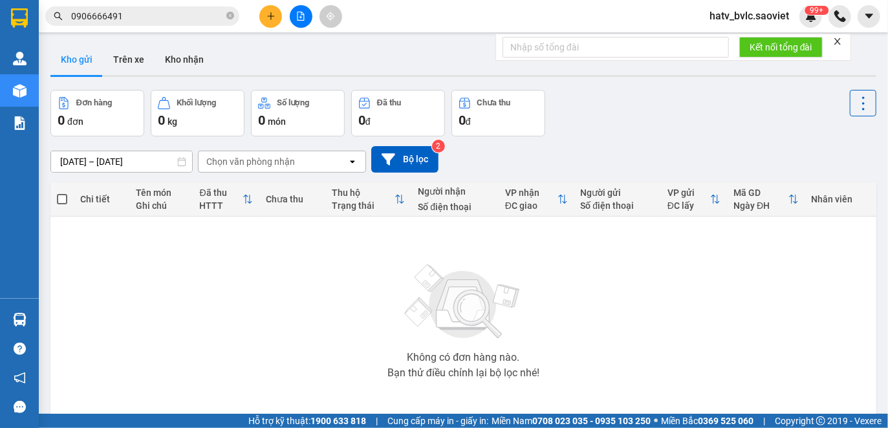
click at [234, 17] on span "0906666491" at bounding box center [142, 15] width 194 height 19
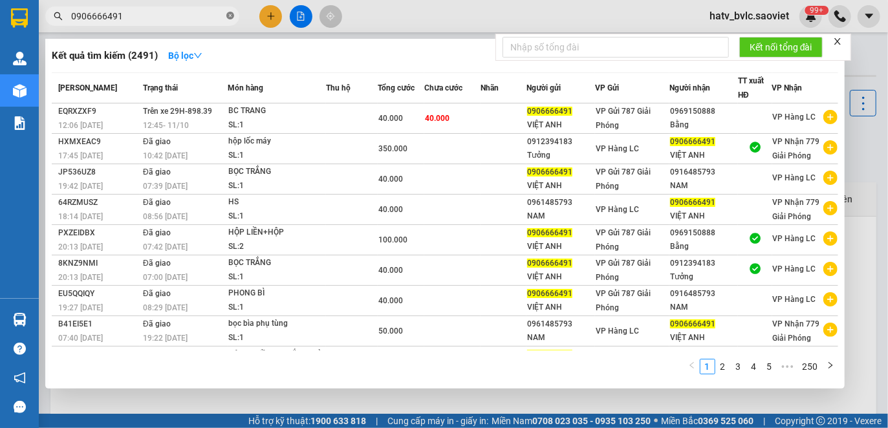
click at [226, 14] on icon "close-circle" at bounding box center [230, 16] width 8 height 8
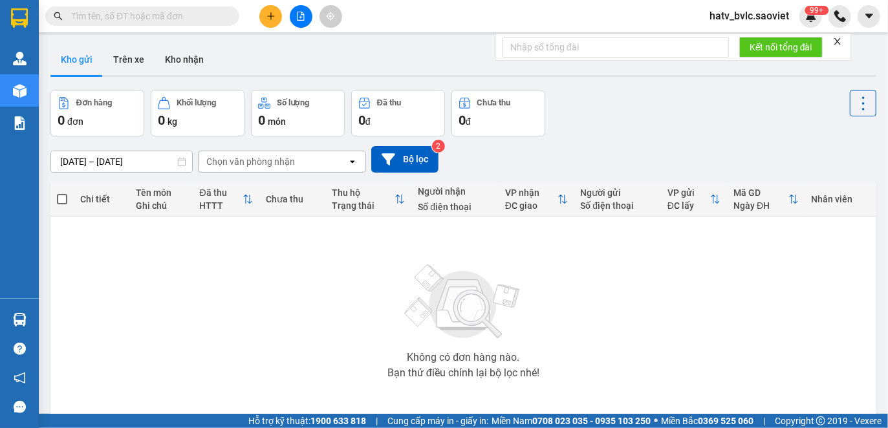
click at [398, 24] on div "Kết quả tìm kiếm ( 2491 ) Bộ lọc Mã ĐH Trạng thái Món hàng Thu hộ Tổng cước Chư…" at bounding box center [444, 16] width 888 height 32
